Goal: Transaction & Acquisition: Register for event/course

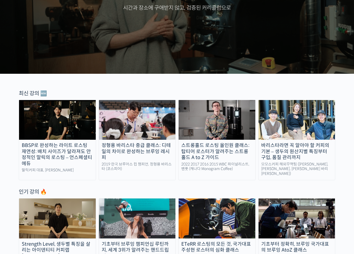
scroll to position [191, 0]
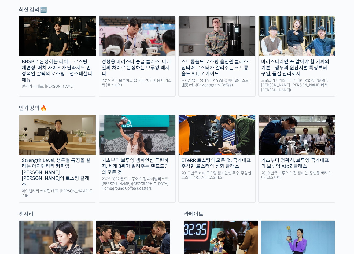
click at [125, 141] on img at bounding box center [137, 135] width 77 height 40
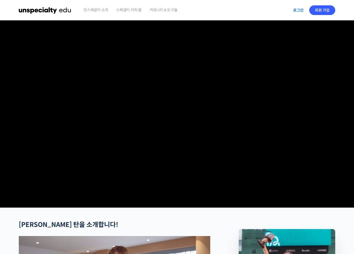
click at [298, 9] on link "로그인" at bounding box center [298, 10] width 17 height 12
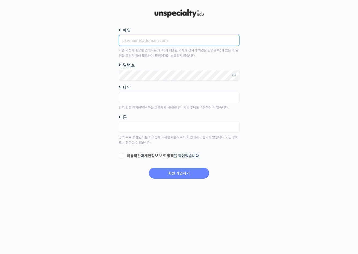
click at [217, 41] on input "이메일" at bounding box center [179, 40] width 121 height 11
type input "cocoremina@naver.com"
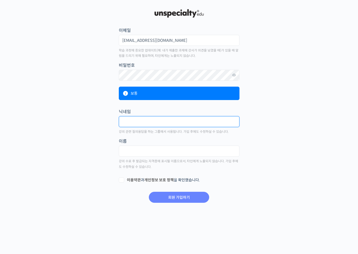
click at [173, 122] on input "text" at bounding box center [179, 121] width 121 height 11
type input "E"
type input "따뜻한시선"
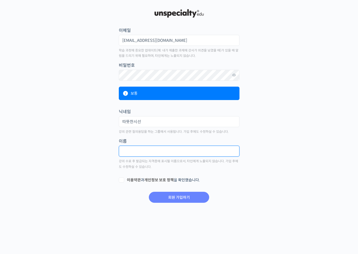
click at [161, 151] on input "text" at bounding box center [179, 151] width 121 height 11
type input "김솔"
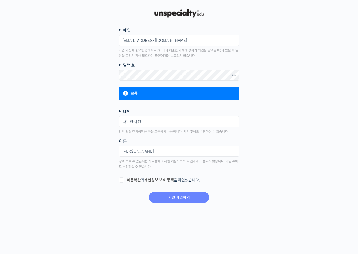
click at [124, 180] on label "이용약관 과 개인정보 보호 정책 을 확인했습니다." at bounding box center [179, 179] width 121 height 5
click at [122, 180] on input "이용약관 과 개인정보 보호 정책 을 확인했습니다." at bounding box center [120, 178] width 3 height 3
checkbox input "true"
click at [178, 198] on input "회원 가입하기" at bounding box center [179, 197] width 60 height 11
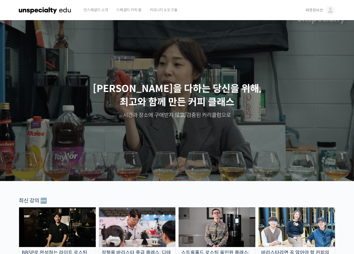
click at [163, 10] on span "커뮤니티 & 도구들" at bounding box center [164, 10] width 28 height 20
